Goal: Find specific page/section: Find specific page/section

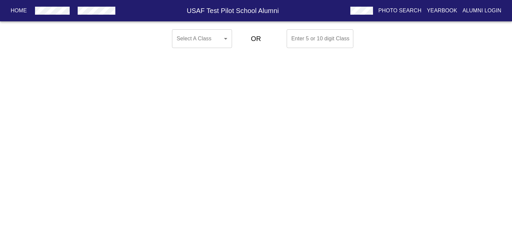
click at [204, 39] on body "Home USAF Test Pilot School Alumni Photo Search Yearbook Alumni Login Select A …" at bounding box center [256, 39] width 512 height 24
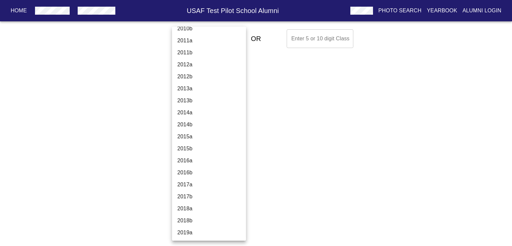
scroll to position [2286, 0]
click at [193, 183] on li "arps-I" at bounding box center [211, 184] width 79 height 12
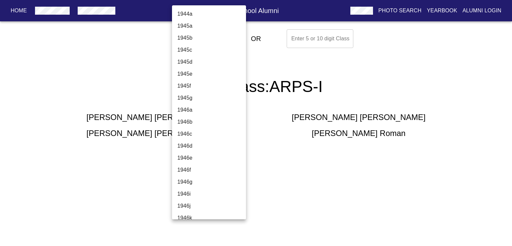
click at [218, 32] on body "Home USAF Test Pilot School Alumni Photo Search Yearbook Alumni Login Select A …" at bounding box center [256, 91] width 512 height 128
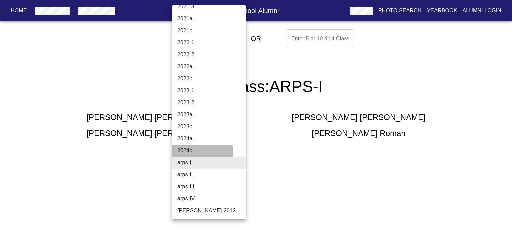
click at [193, 154] on li "2024b" at bounding box center [211, 151] width 79 height 12
type input "2024b"
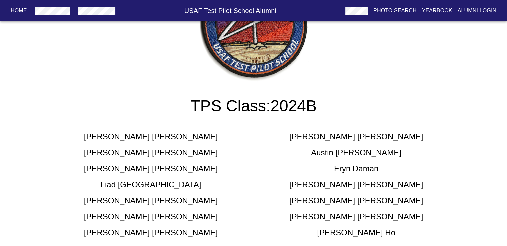
scroll to position [111, 0]
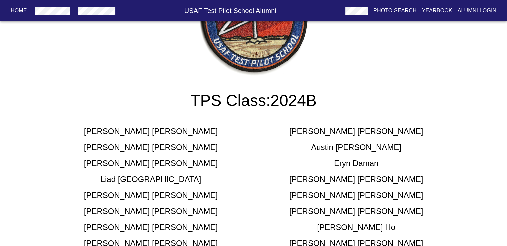
drag, startPoint x: 207, startPoint y: 135, endPoint x: 207, endPoint y: 142, distance: 7.3
drag, startPoint x: 207, startPoint y: 142, endPoint x: 162, endPoint y: 131, distance: 46.1
drag, startPoint x: 162, startPoint y: 131, endPoint x: 141, endPoint y: 128, distance: 21.2
drag, startPoint x: 141, startPoint y: 128, endPoint x: 127, endPoint y: 126, distance: 14.1
click at [127, 128] on h5 "[PERSON_NAME]" at bounding box center [151, 131] width 134 height 11
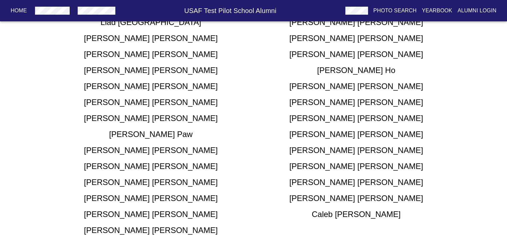
scroll to position [278, 0]
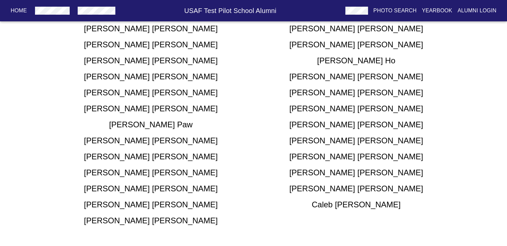
click at [139, 175] on h5 "[PERSON_NAME]" at bounding box center [151, 172] width 134 height 11
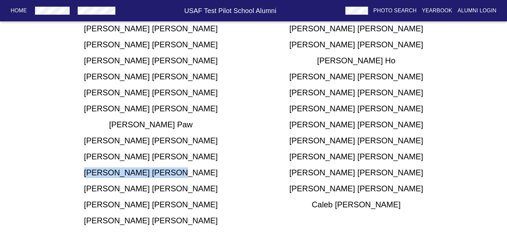
drag, startPoint x: 139, startPoint y: 175, endPoint x: 161, endPoint y: 174, distance: 22.7
click at [161, 174] on h5 "[PERSON_NAME]" at bounding box center [151, 172] width 134 height 11
